Goal: Information Seeking & Learning: Learn about a topic

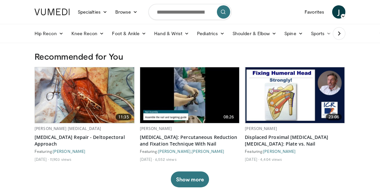
click at [274, 101] on img at bounding box center [295, 95] width 99 height 56
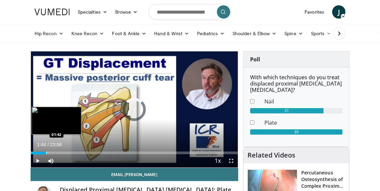
click at [46, 152] on div "Progress Bar" at bounding box center [46, 153] width 1 height 3
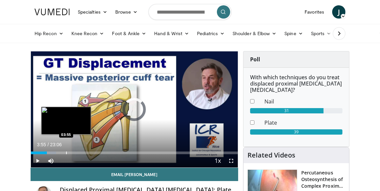
click at [66, 152] on div "Progress Bar" at bounding box center [66, 153] width 1 height 3
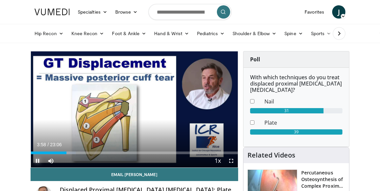
click at [38, 160] on span "Video Player" at bounding box center [37, 161] width 13 height 13
click at [272, 35] on icon at bounding box center [274, 33] width 5 height 5
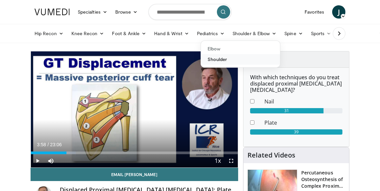
click at [212, 60] on link "Shoulder" at bounding box center [240, 59] width 79 height 11
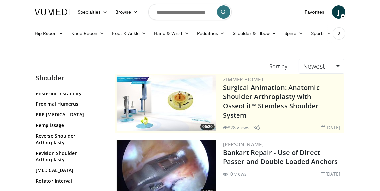
scroll to position [565, 0]
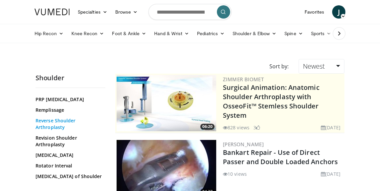
click at [57, 118] on link "Reverse Shoulder Arthroplasty" at bounding box center [69, 124] width 66 height 13
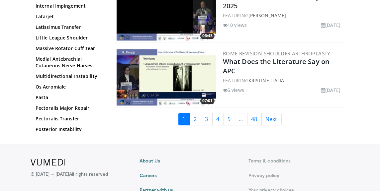
scroll to position [1596, 0]
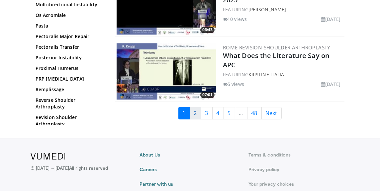
click at [195, 108] on link "2" at bounding box center [196, 113] width 12 height 13
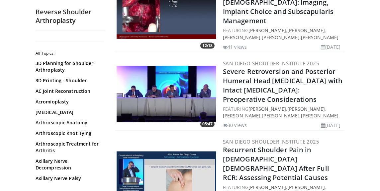
scroll to position [1296, 0]
